Goal: Use online tool/utility: Utilize a website feature to perform a specific function

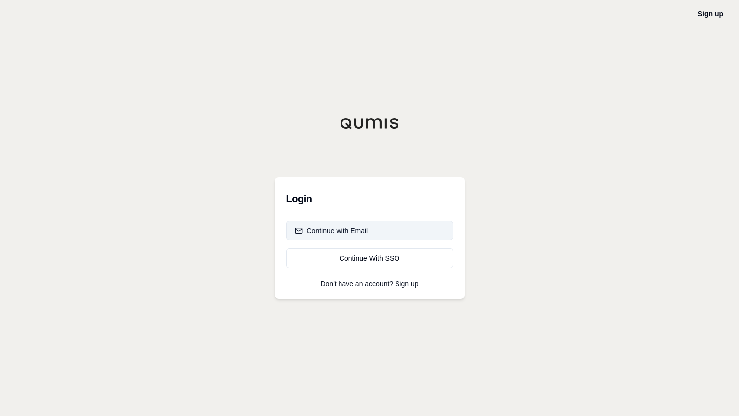
click at [329, 231] on div "Continue with Email" at bounding box center [331, 230] width 73 height 10
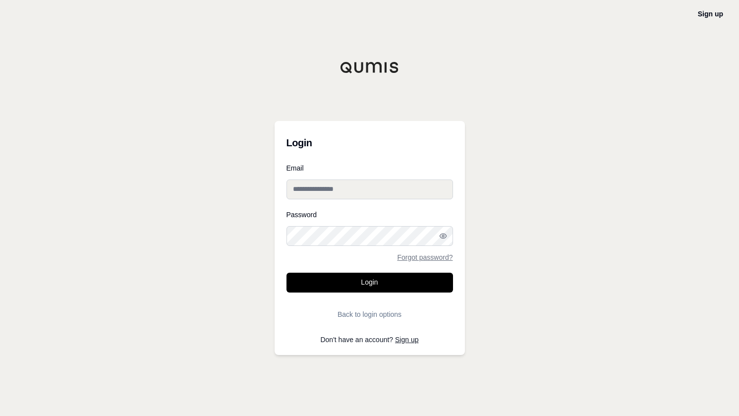
click at [322, 188] on input "Email" at bounding box center [369, 189] width 166 height 20
click at [286, 272] on button "Login" at bounding box center [369, 282] width 166 height 20
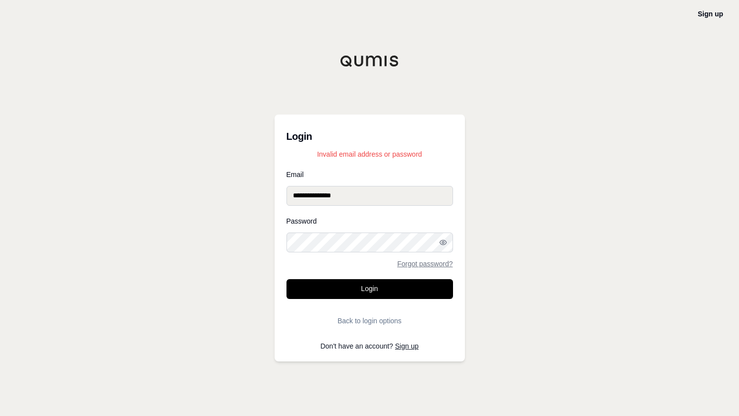
click at [313, 197] on input "**********" at bounding box center [369, 196] width 166 height 20
type input "**********"
click at [441, 241] on icon "button" at bounding box center [443, 242] width 8 height 8
click at [366, 290] on button "Login" at bounding box center [369, 289] width 166 height 20
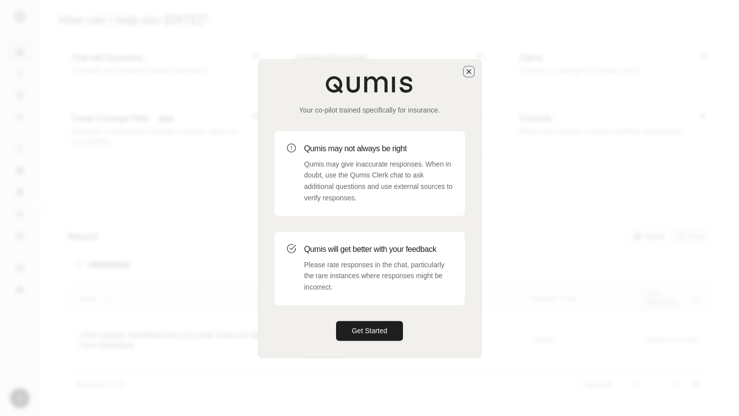
click at [469, 75] on icon "button" at bounding box center [469, 71] width 8 height 8
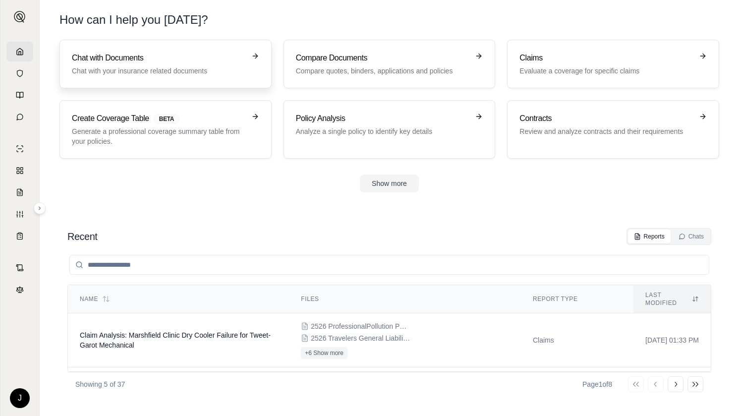
click at [165, 59] on h3 "Chat with Documents" at bounding box center [158, 58] width 173 height 12
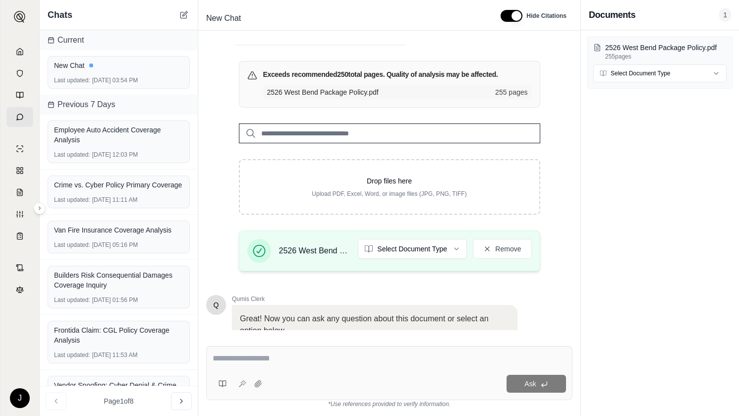
scroll to position [185, 0]
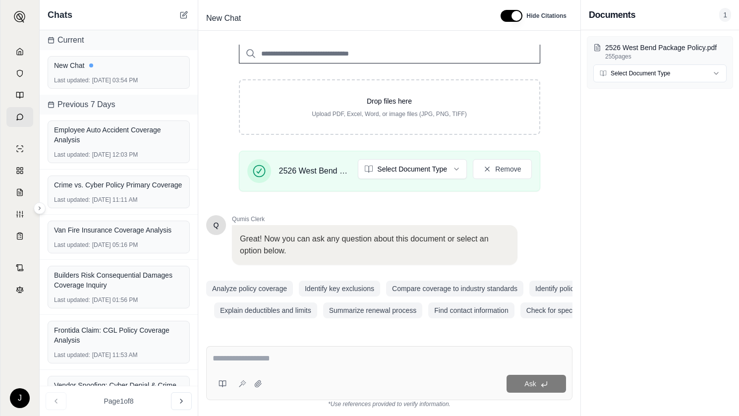
click at [330, 363] on textarea at bounding box center [389, 358] width 353 height 12
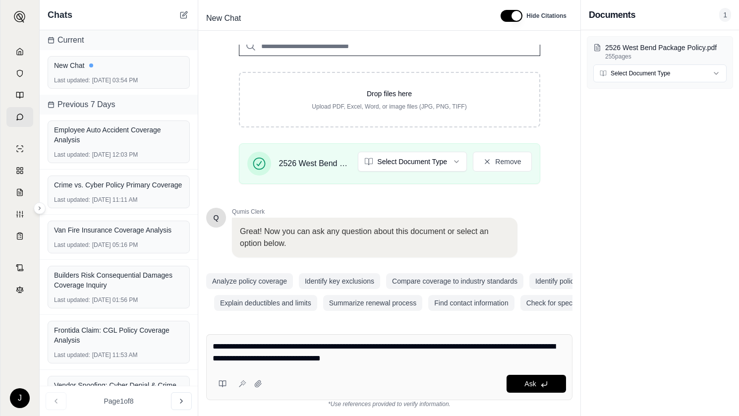
paste textarea "**********"
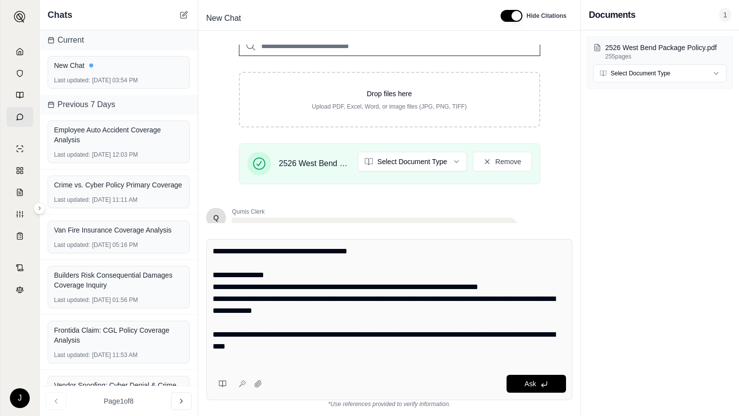
scroll to position [95, 0]
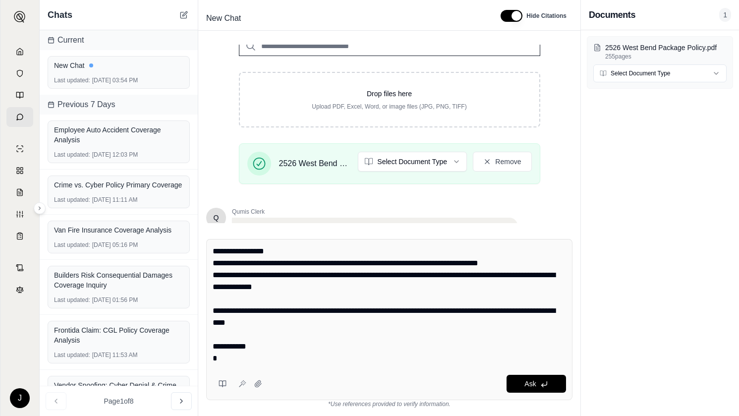
click at [229, 361] on textarea "**********" at bounding box center [389, 304] width 353 height 119
type textarea "**********"
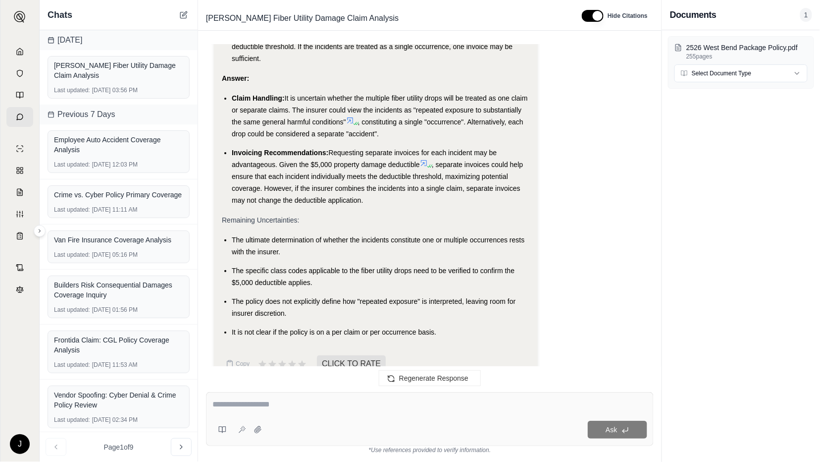
scroll to position [1212, 0]
click at [324, 161] on li "Invoicing Recommendations: Requesting separate invoices for each incident may b…" at bounding box center [381, 174] width 298 height 59
click at [386, 180] on li "Invoicing Recommendations: Requesting separate invoices for each incident may b…" at bounding box center [381, 174] width 298 height 59
click at [343, 213] on div "Remaining Uncertainties:" at bounding box center [376, 219] width 308 height 12
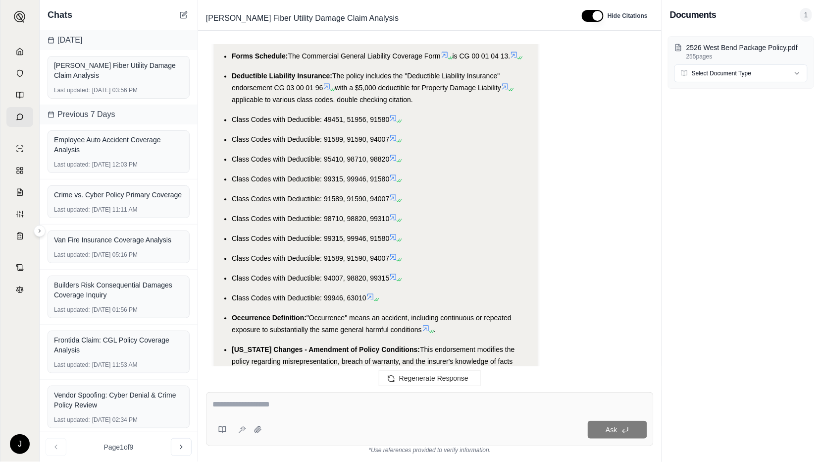
scroll to position [772, 0]
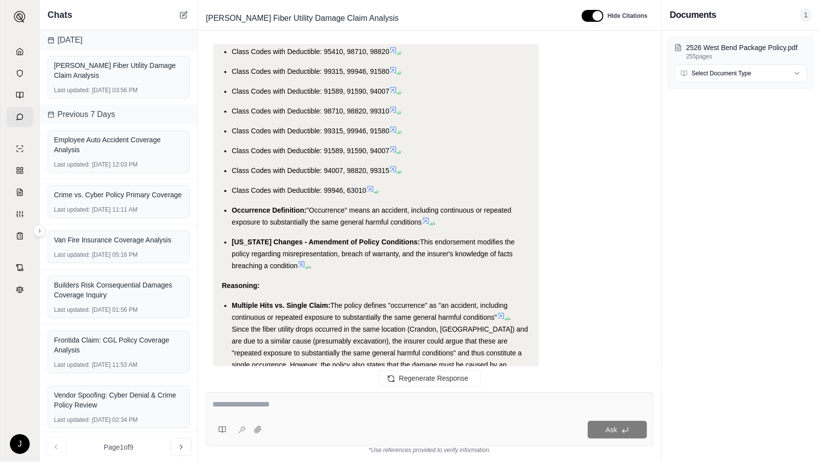
drag, startPoint x: 351, startPoint y: 186, endPoint x: 420, endPoint y: 197, distance: 70.2
click at [420, 206] on span ""Occurrence" means an accident, including continuous or repeated exposure to su…" at bounding box center [372, 216] width 280 height 20
copy span "means an accident, including continuous or repeated exposure to substantially t…"
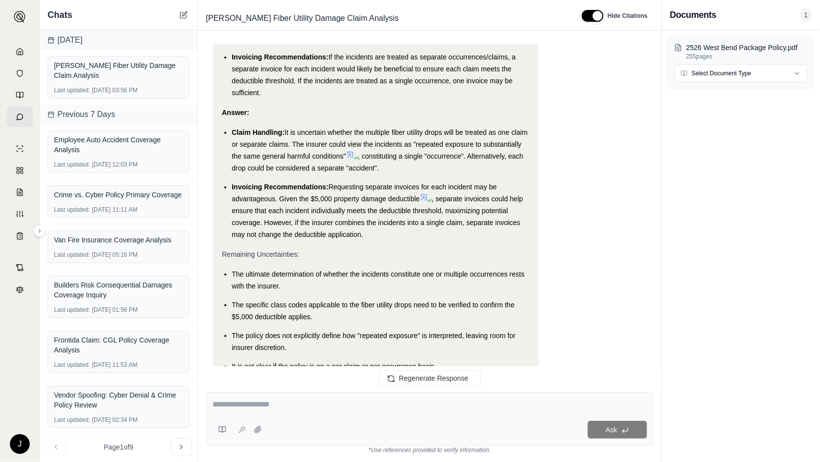
scroll to position [1212, 0]
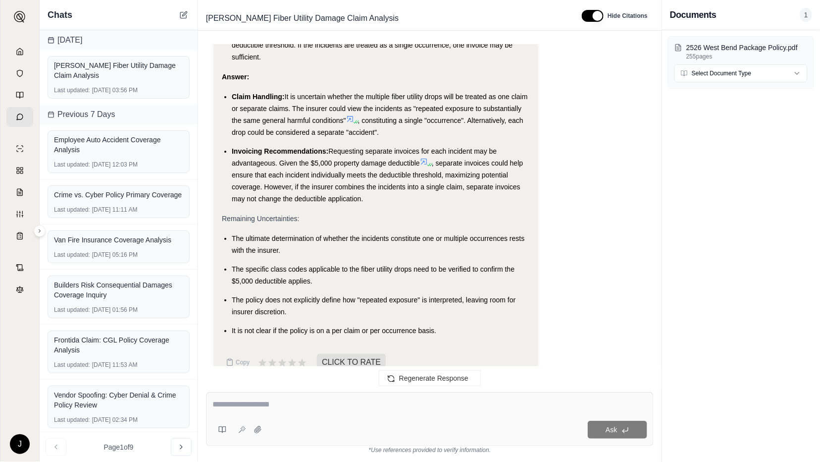
click at [256, 410] on div at bounding box center [430, 405] width 435 height 15
click at [256, 409] on textarea at bounding box center [430, 404] width 435 height 12
paste textarea "**********"
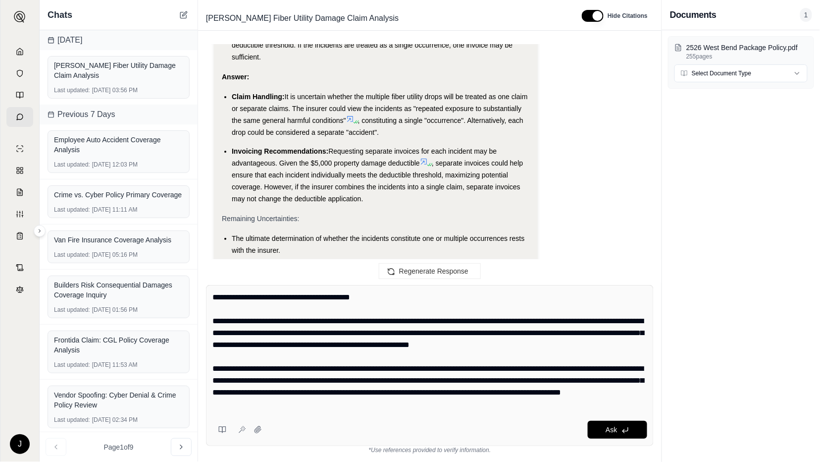
scroll to position [81, 0]
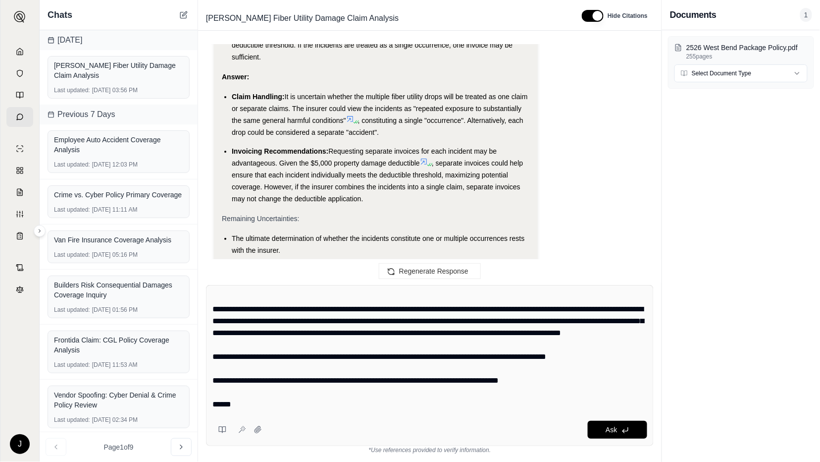
type textarea "**********"
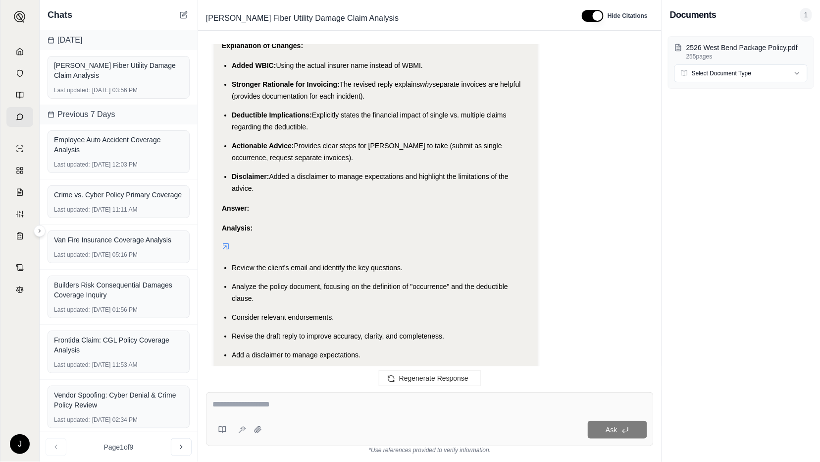
scroll to position [2549, 0]
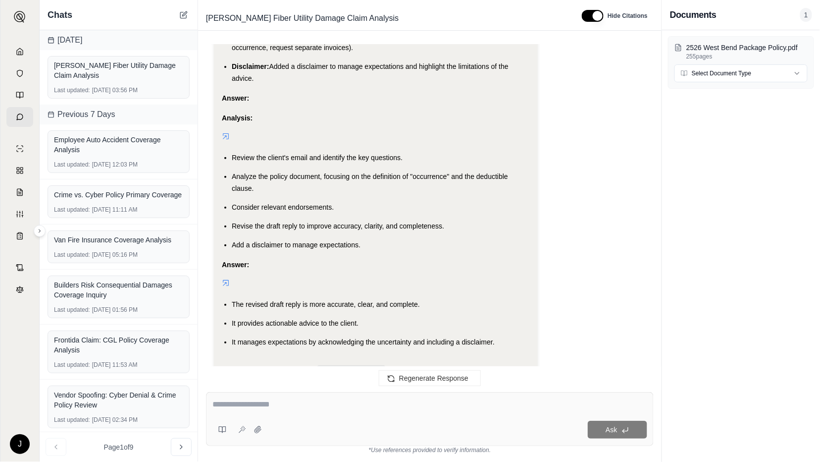
click at [345, 259] on div "Answer:" at bounding box center [376, 265] width 308 height 12
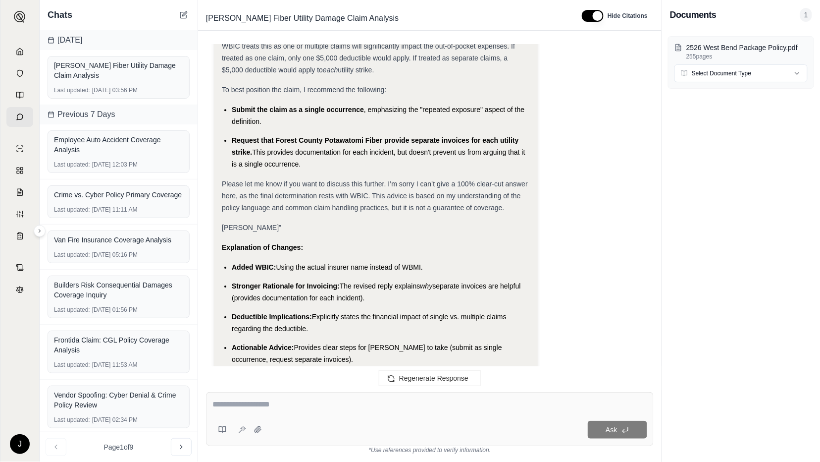
scroll to position [2128, 0]
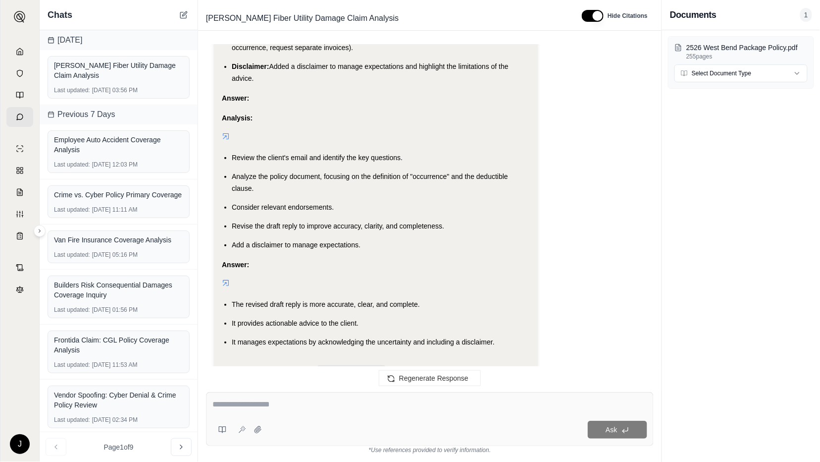
click at [343, 317] on li "It provides actionable advice to the client." at bounding box center [381, 323] width 298 height 12
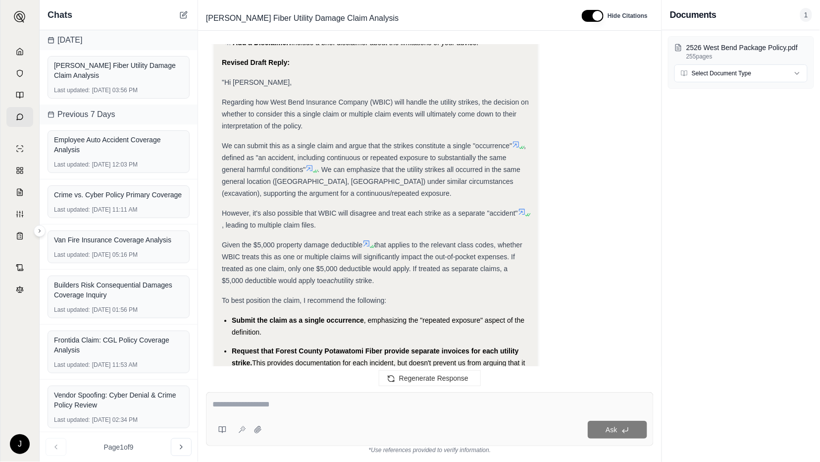
scroll to position [2001, 0]
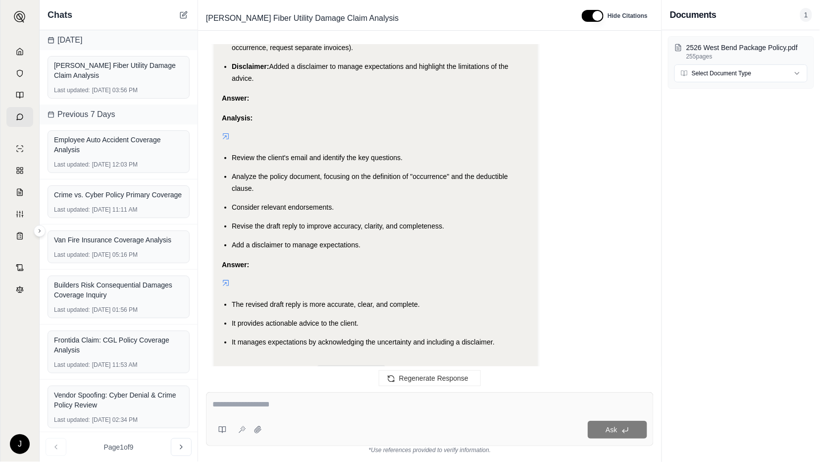
click at [417, 259] on div "Answer:" at bounding box center [376, 265] width 308 height 12
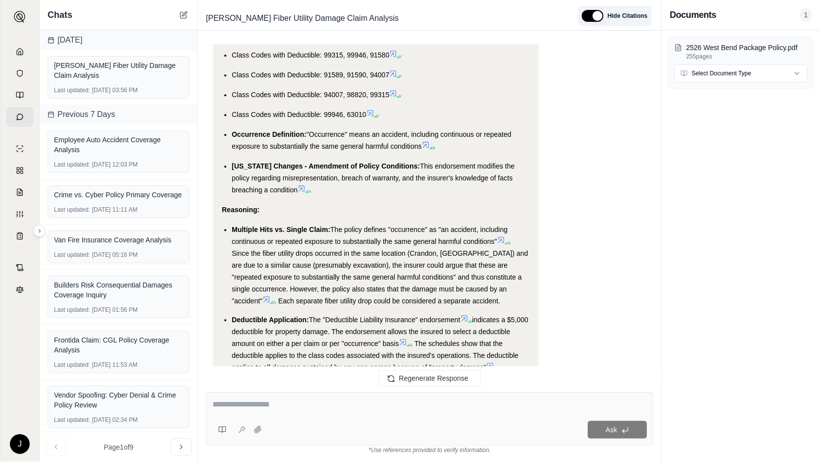
scroll to position [2549, 0]
